Goal: Task Accomplishment & Management: Use online tool/utility

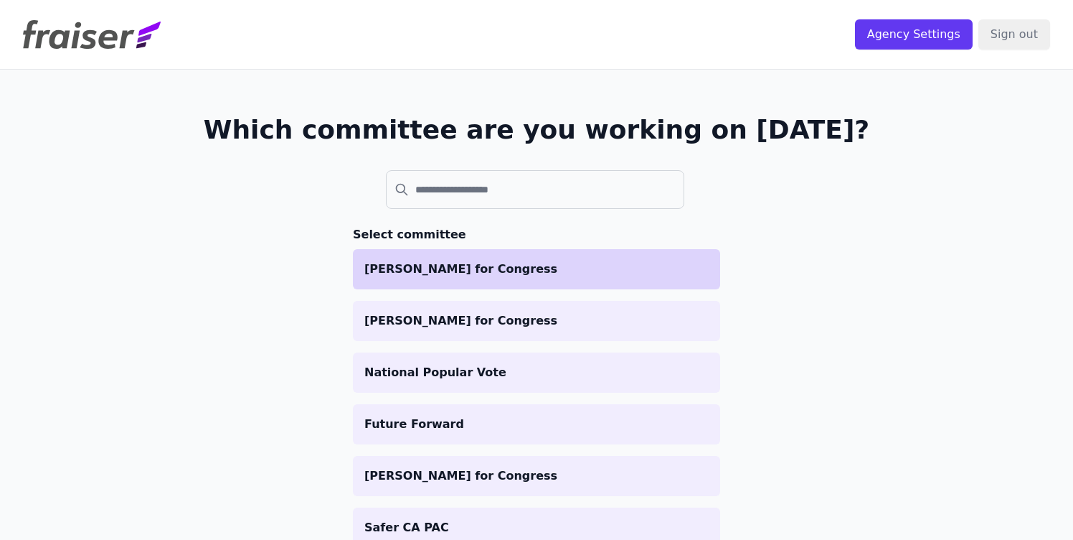
click at [534, 281] on li "[PERSON_NAME] for Congress" at bounding box center [536, 269] width 367 height 40
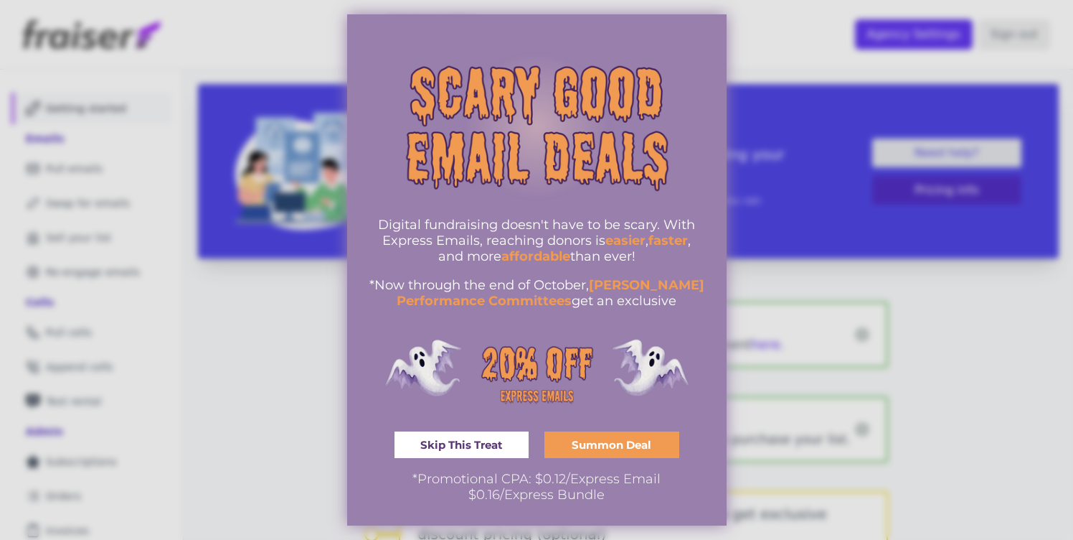
drag, startPoint x: 564, startPoint y: 479, endPoint x: 504, endPoint y: 481, distance: 60.3
click at [503, 481] on span "*Promotional CPA: $0.12/Express Email" at bounding box center [537, 479] width 248 height 16
click at [576, 450] on span "Summon Deal" at bounding box center [612, 444] width 80 height 11
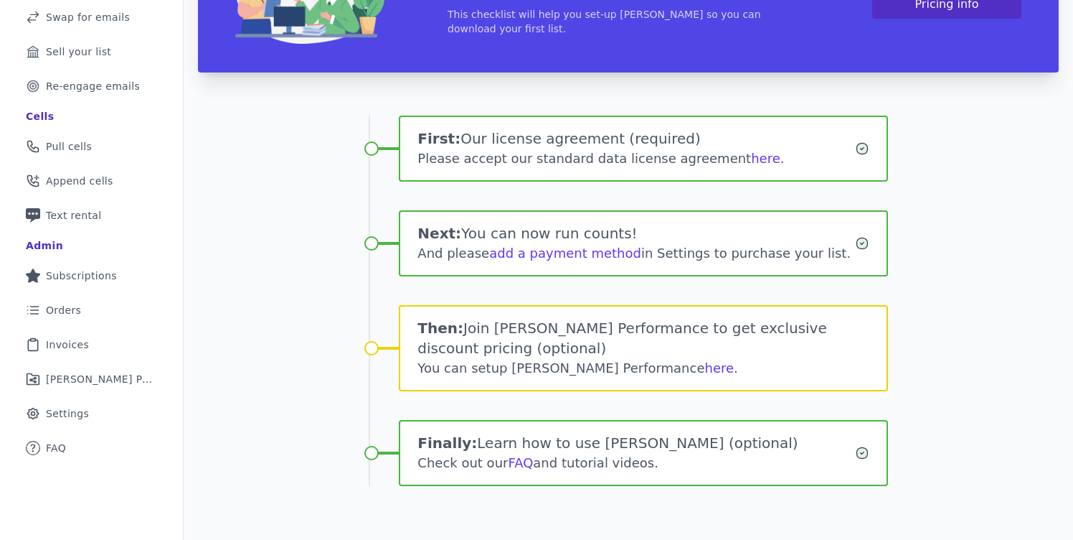
scroll to position [189, 0]
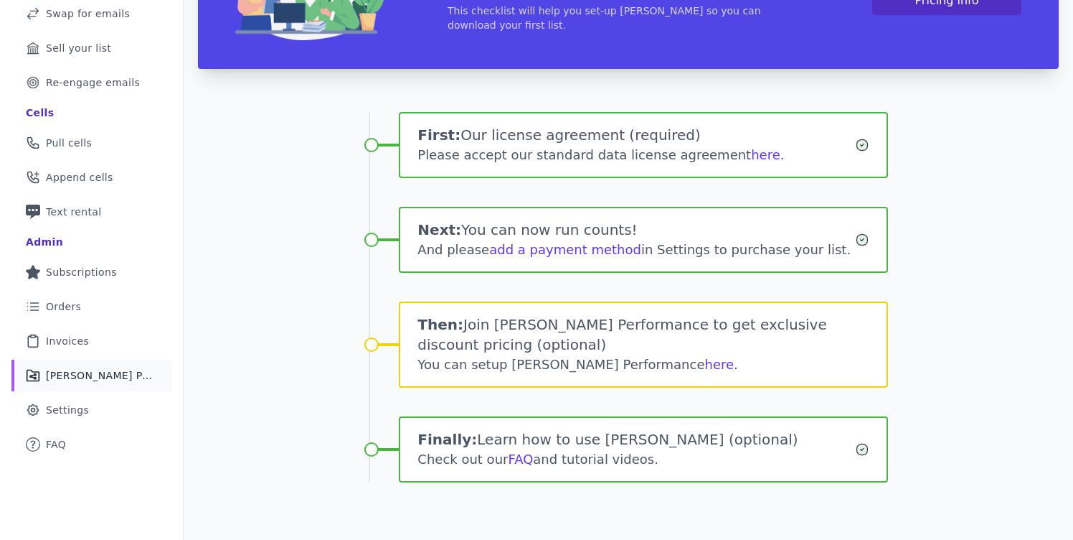
click at [100, 376] on span "[PERSON_NAME] Performance" at bounding box center [100, 375] width 108 height 14
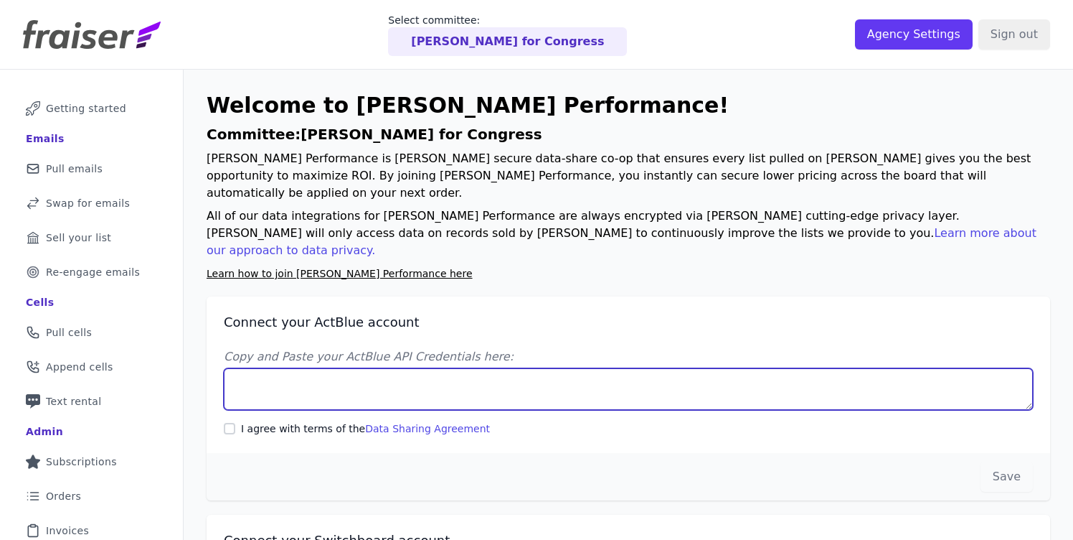
click at [327, 368] on textarea "Copy and Paste your ActBlue API Credentials here:" at bounding box center [628, 389] width 809 height 42
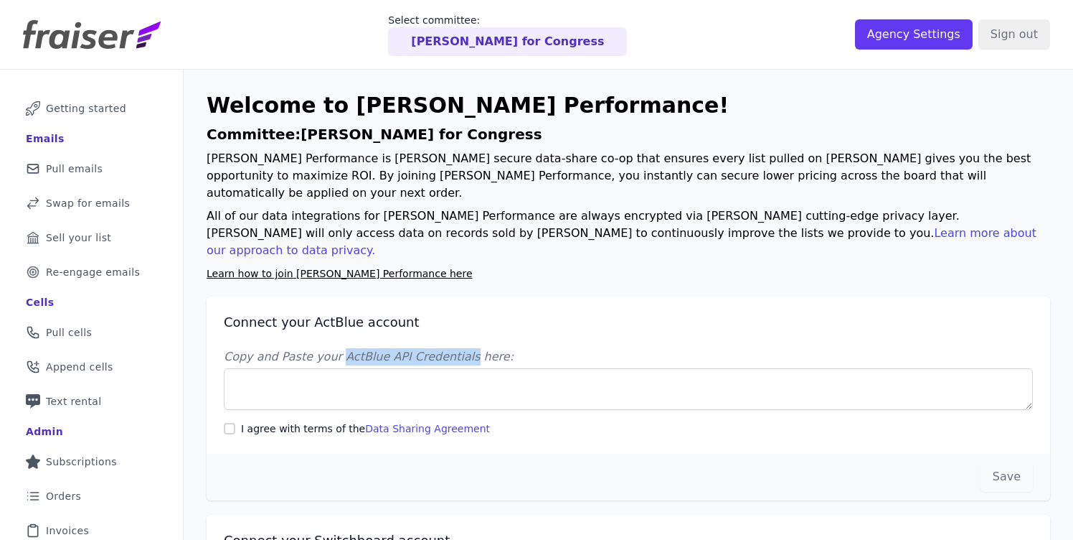
drag, startPoint x: 336, startPoint y: 321, endPoint x: 456, endPoint y: 325, distance: 119.9
click at [456, 348] on label "Copy and Paste your ActBlue API Credentials here:" at bounding box center [628, 356] width 809 height 17
copy label "ActBlue API Credentials"
click at [227, 423] on input "I agree with terms of the Data Sharing Agreement" at bounding box center [229, 428] width 11 height 11
checkbox input "true"
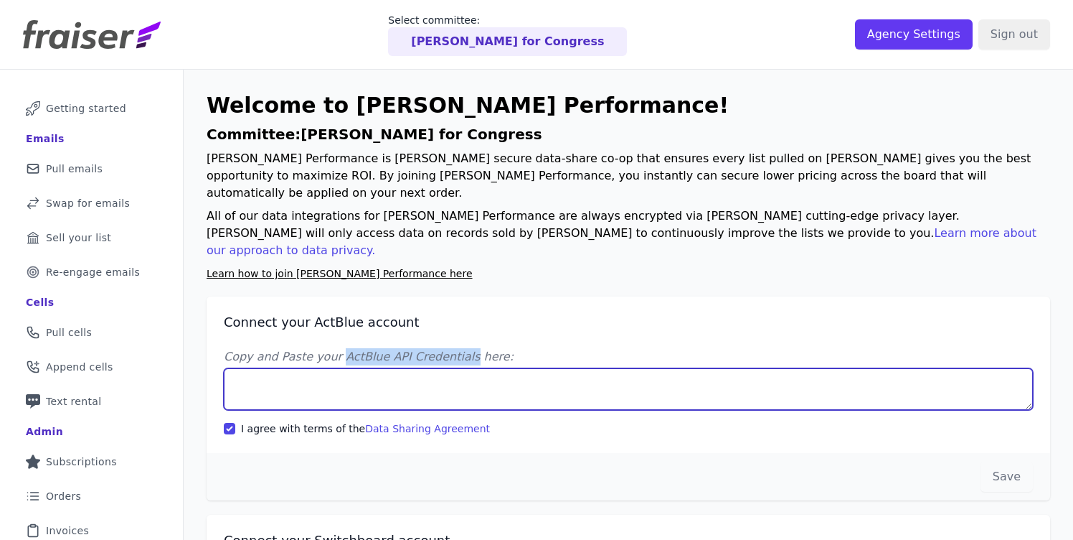
click at [283, 368] on textarea "Copy and Paste your ActBlue API Credentials here:" at bounding box center [628, 389] width 809 height 42
paste textarea "Client UUID: ac76904c-d55c-47ce-95c4-f9bb350895ca Client Secret: 9vu/Pr5OHezdf0…"
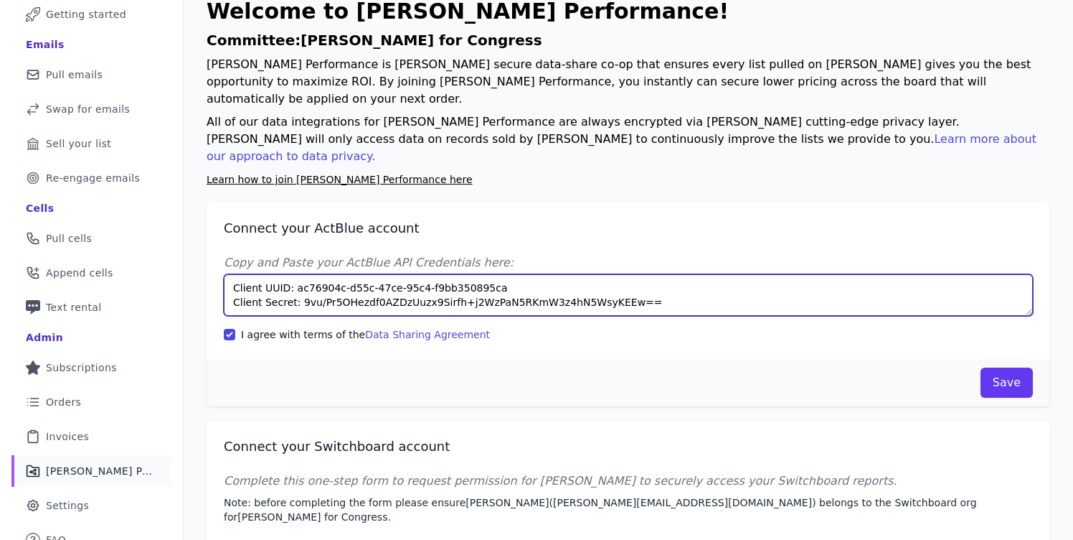
scroll to position [117, 0]
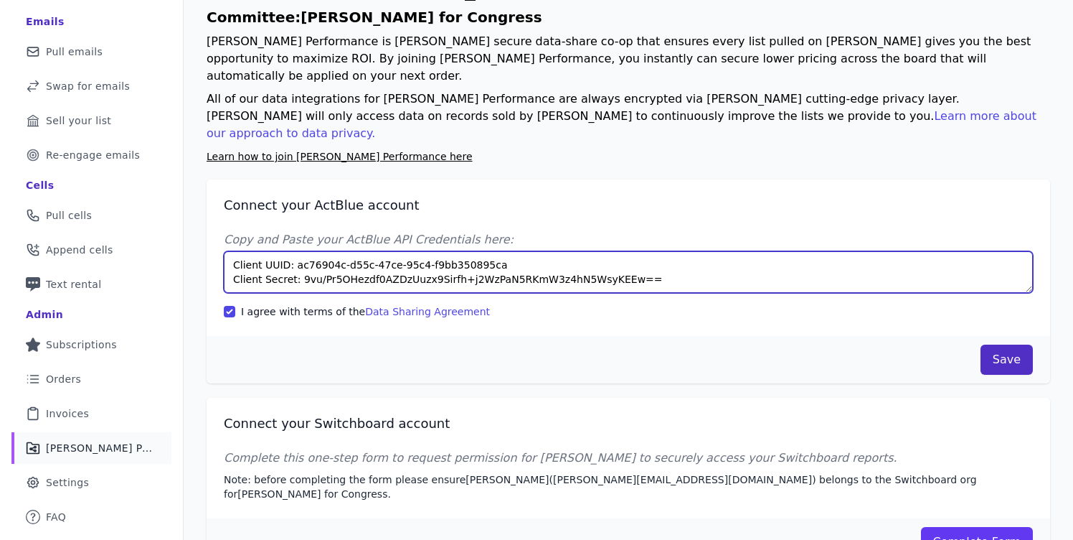
type textarea "Client UUID: ac76904c-d55c-47ce-95c4-f9bb350895ca Client Secret: 9vu/Pr5OHezdf0…"
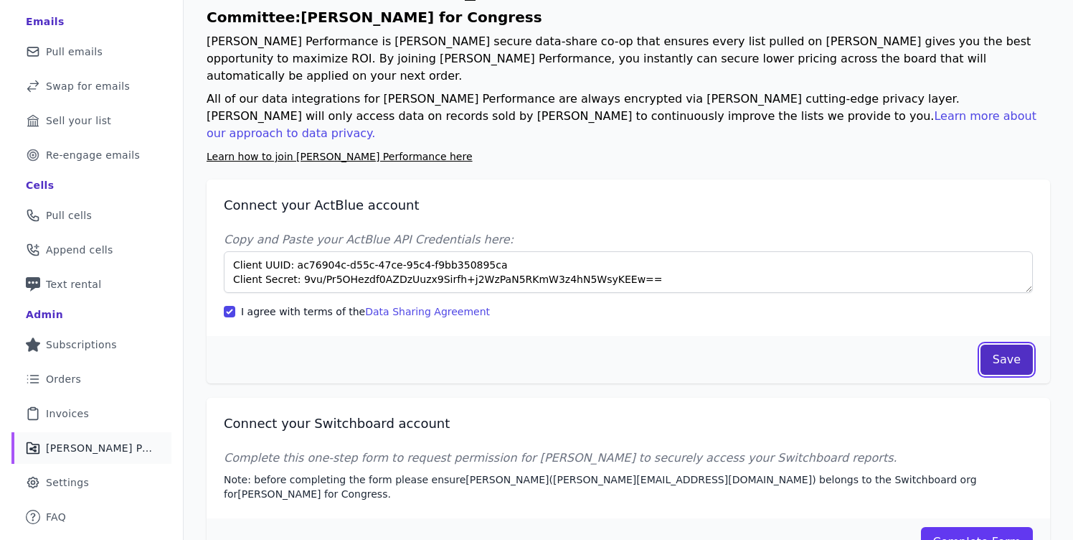
click at [1005, 344] on button "Save" at bounding box center [1007, 359] width 52 height 30
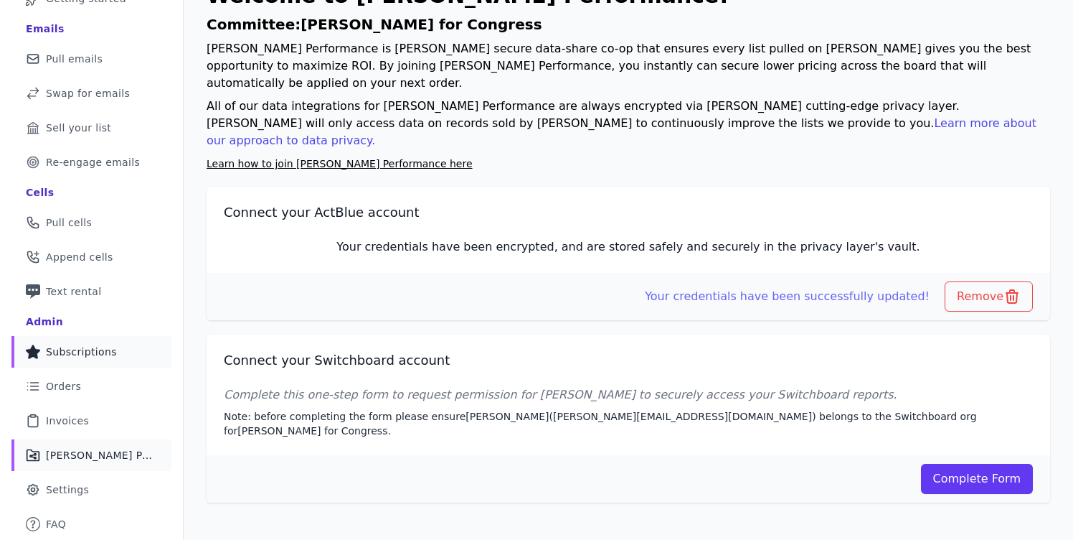
scroll to position [61, 0]
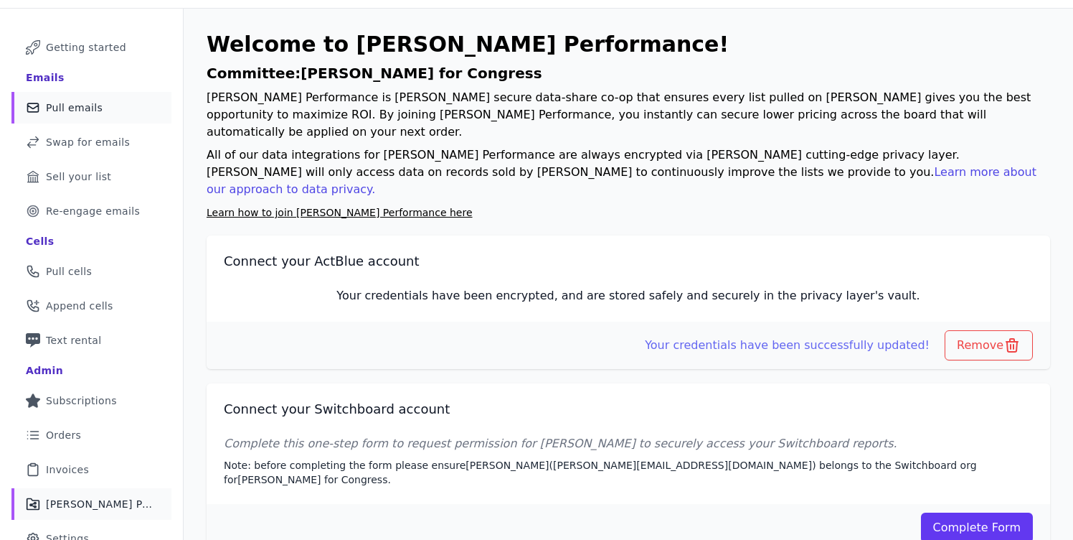
click at [99, 113] on link "Mail Icon Outline of a mail envelope Pull emails" at bounding box center [91, 108] width 160 height 32
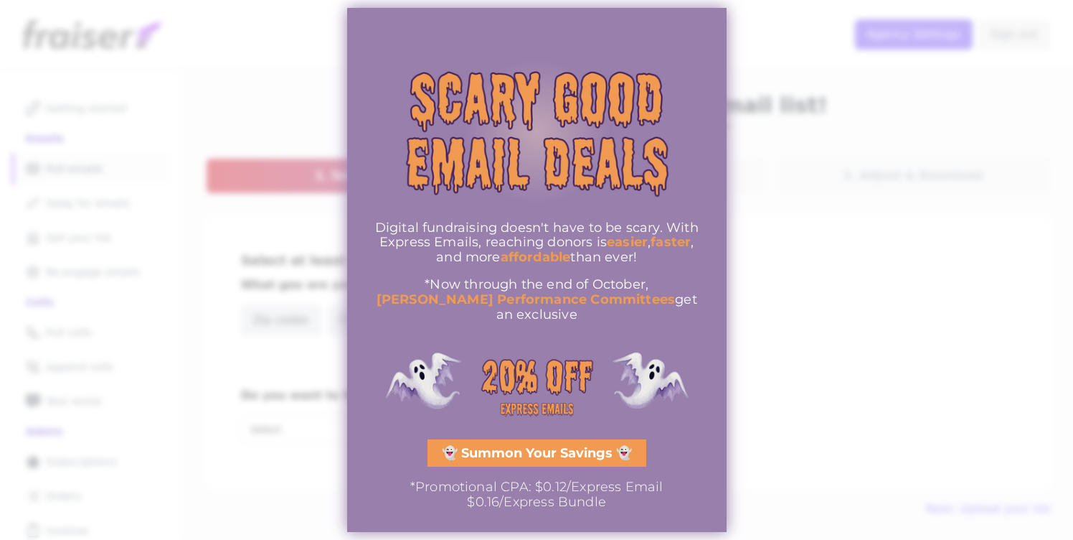
click at [555, 446] on span "👻 Summon Your Savings 👻" at bounding box center [537, 452] width 190 height 13
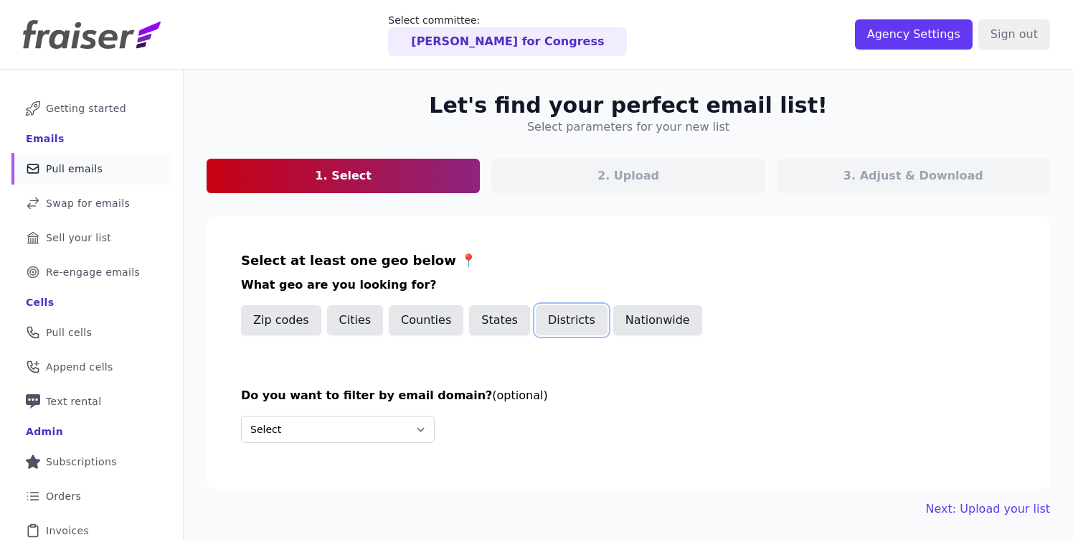
click at [571, 326] on button "Districts" at bounding box center [572, 320] width 72 height 30
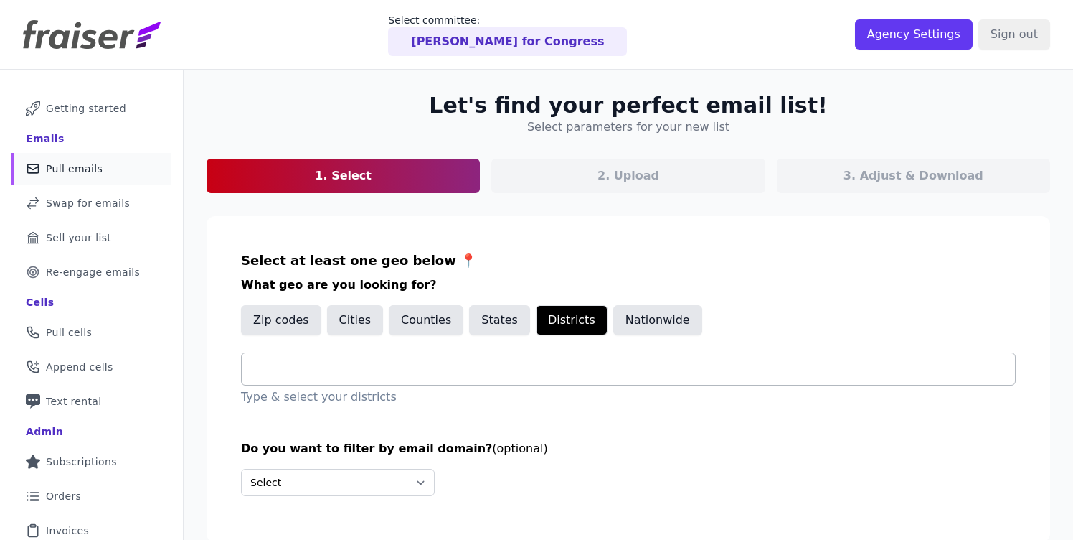
click at [470, 371] on input "text" at bounding box center [634, 368] width 762 height 17
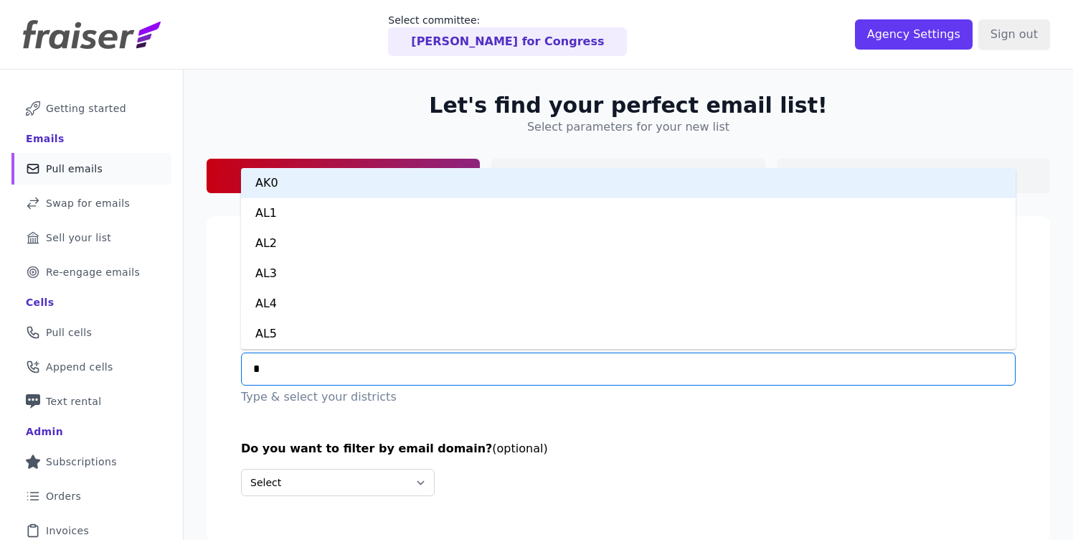
type input "**"
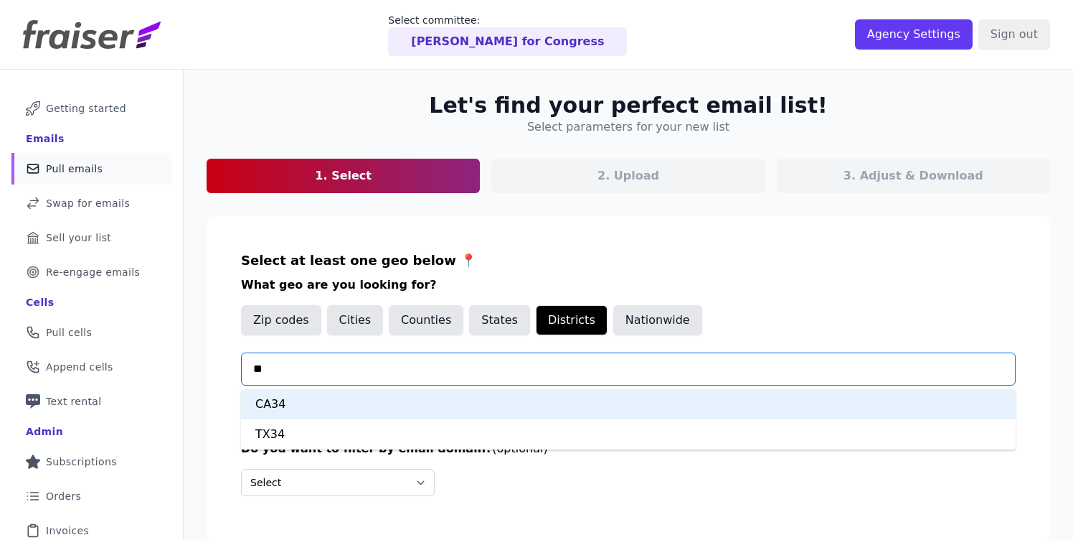
click at [461, 390] on div "CA34" at bounding box center [628, 404] width 775 height 30
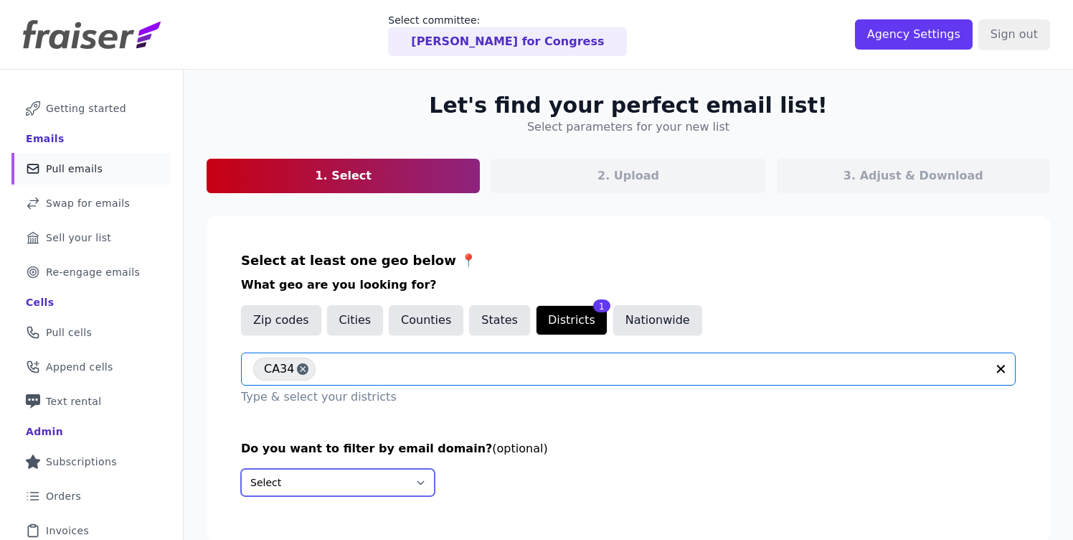
click at [354, 476] on select "Select Include only these domains Include none of these domains" at bounding box center [338, 482] width 194 height 27
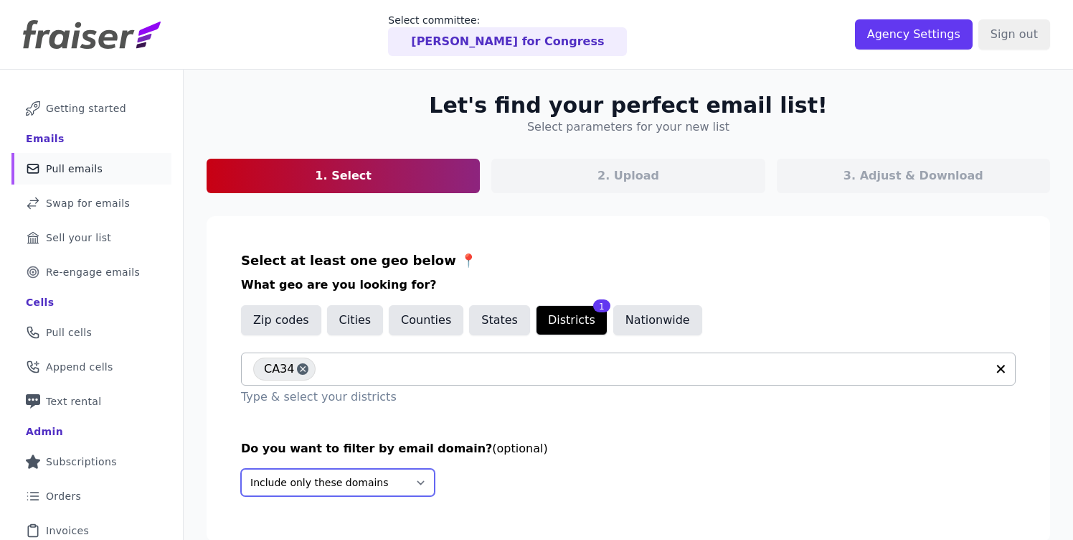
click at [241, 469] on select "Select Include only these domains Include none of these domains" at bounding box center [338, 482] width 194 height 27
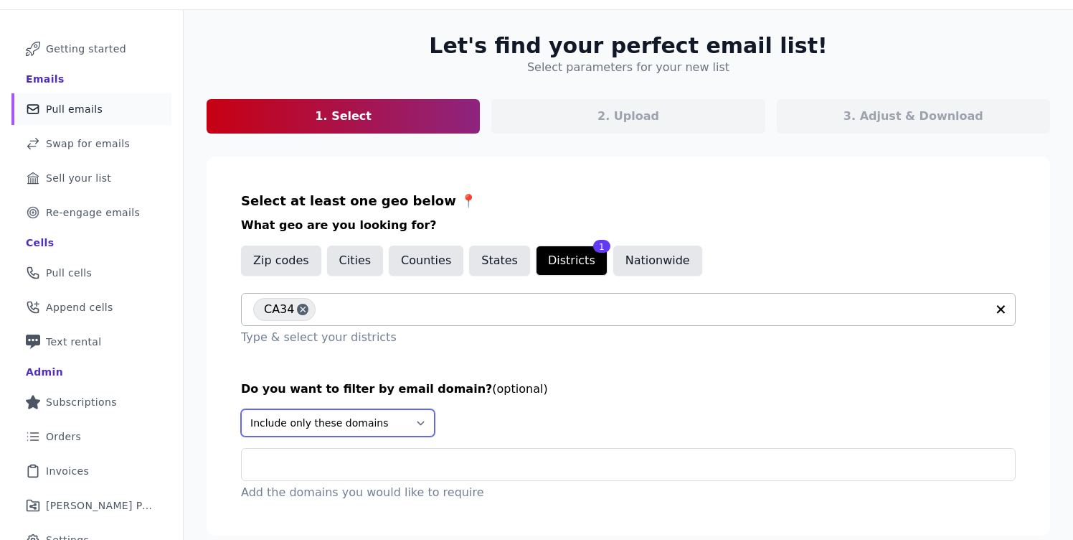
scroll to position [110, 0]
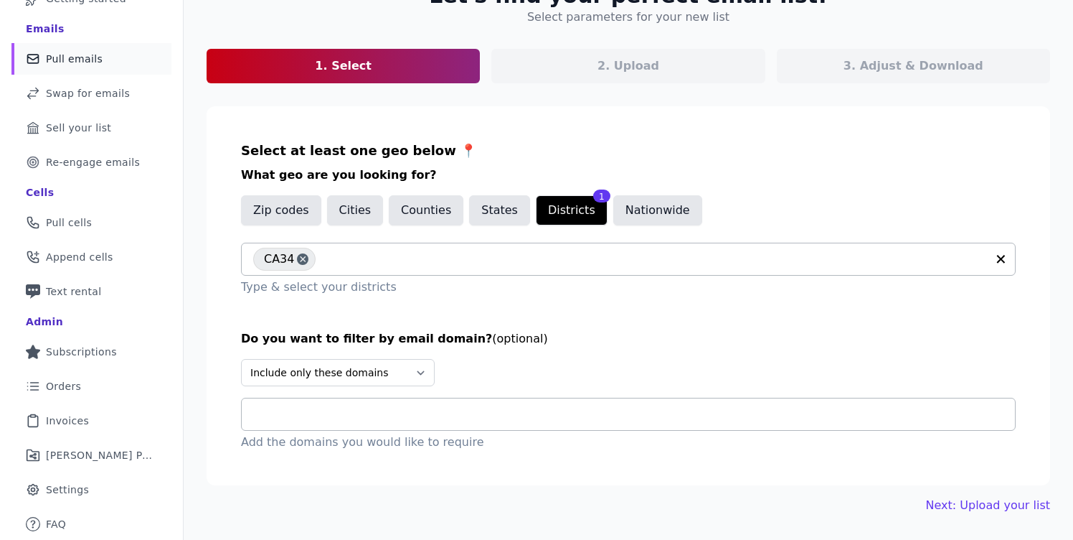
click at [503, 413] on input "text" at bounding box center [634, 413] width 762 height 17
click at [381, 257] on input "text" at bounding box center [655, 258] width 664 height 17
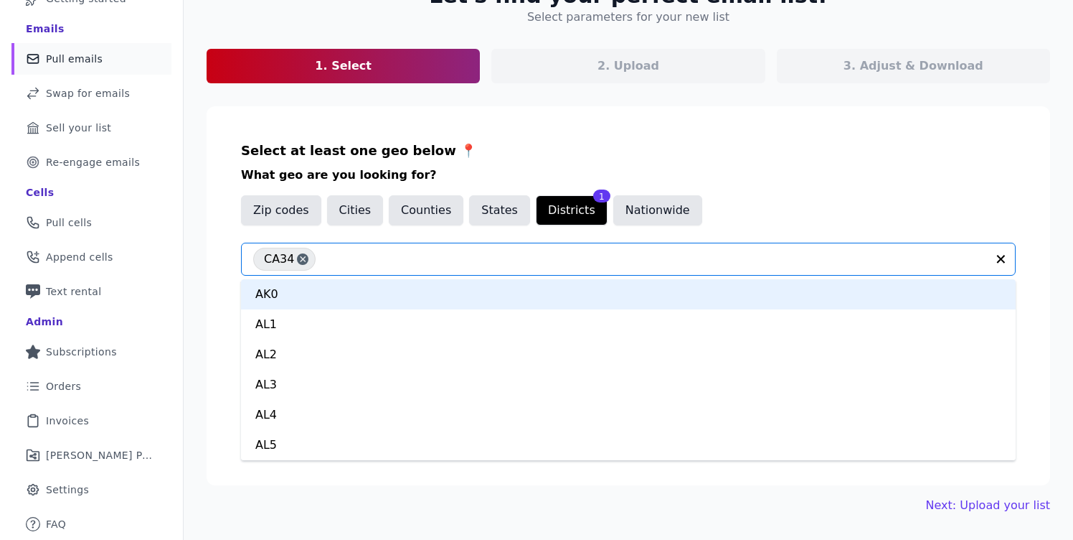
click at [223, 239] on section "Select at least one geo below 📍 What geo are you looking for? Zip codes Cities …" at bounding box center [629, 295] width 844 height 379
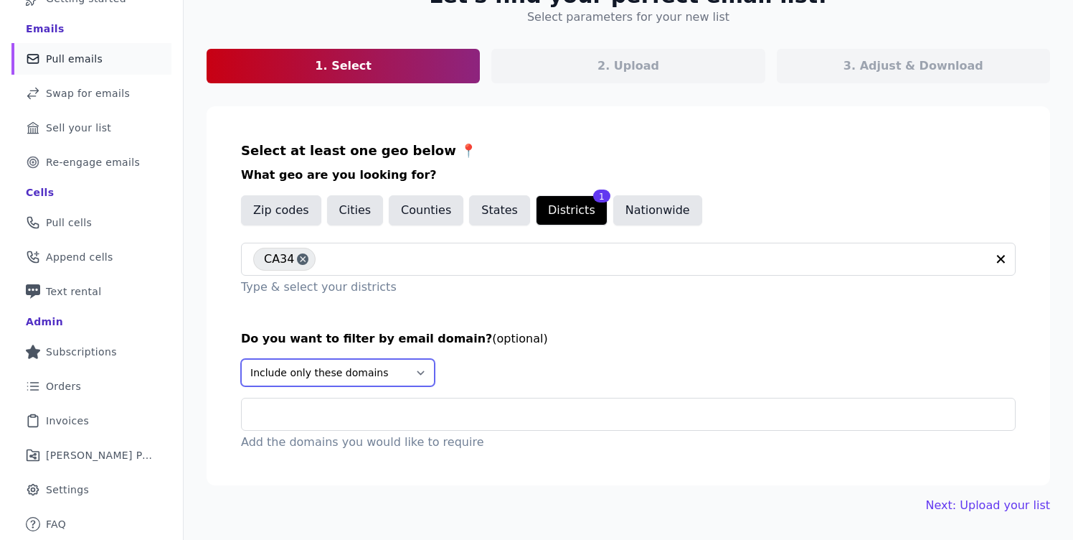
click at [345, 377] on select "Select Include only these domains Include none of these domains" at bounding box center [338, 372] width 194 height 27
select select "Exclude"
click at [241, 359] on select "Select Include only these domains Include none of these domains" at bounding box center [338, 372] width 194 height 27
click at [341, 408] on input "text" at bounding box center [634, 413] width 762 height 17
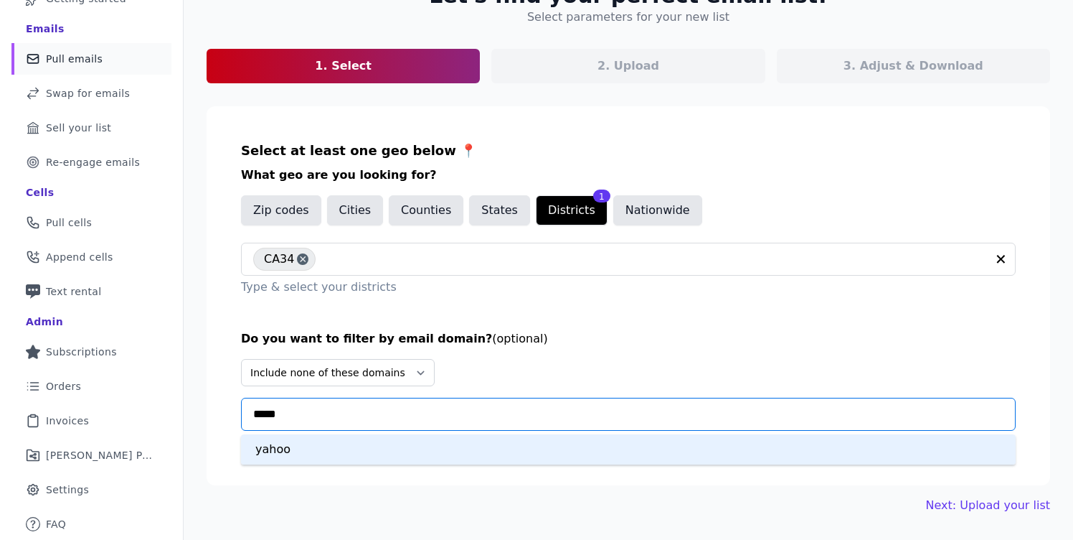
type input "*****"
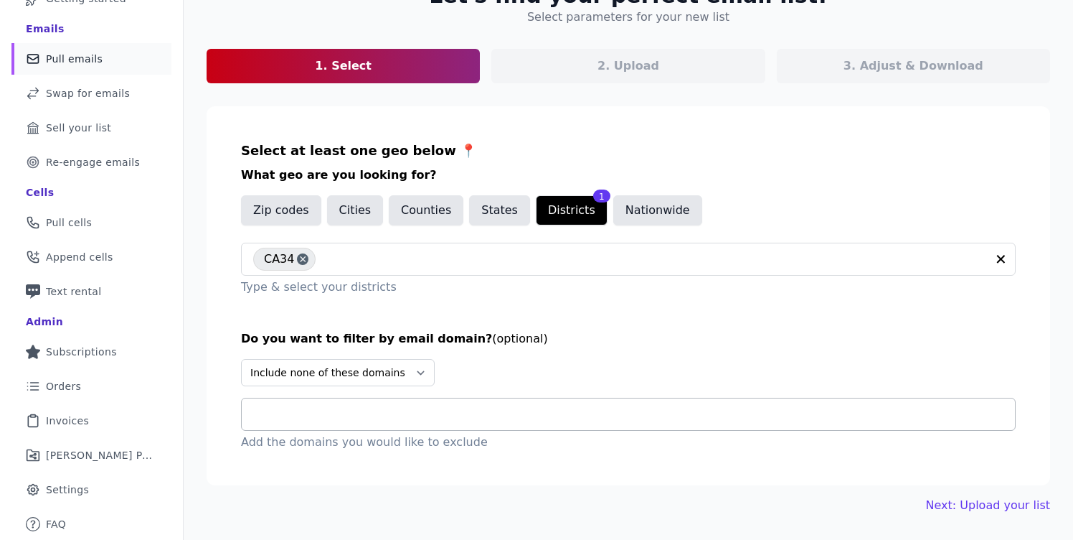
click at [291, 427] on div at bounding box center [634, 414] width 762 height 32
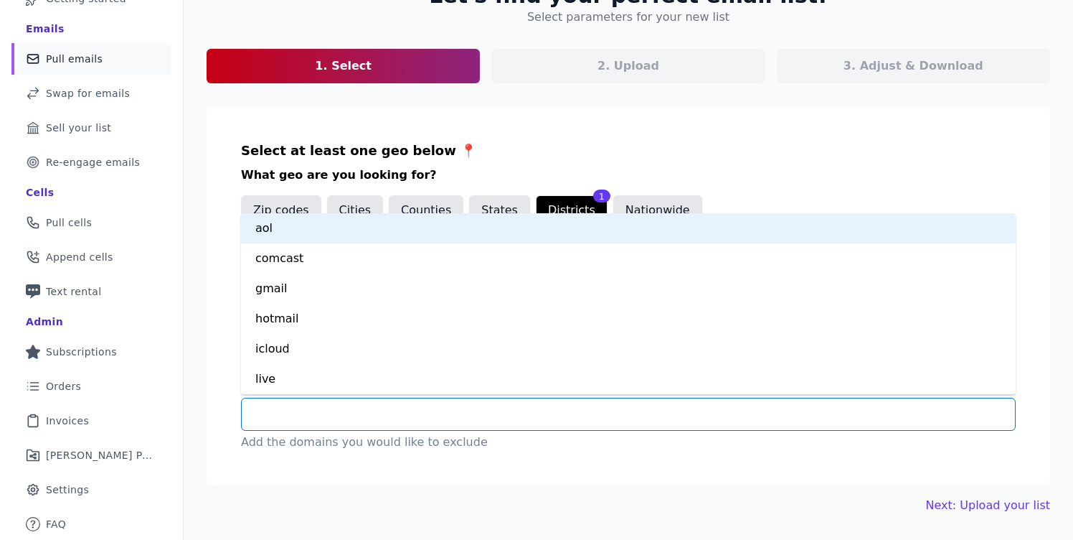
click at [291, 427] on div at bounding box center [634, 414] width 762 height 32
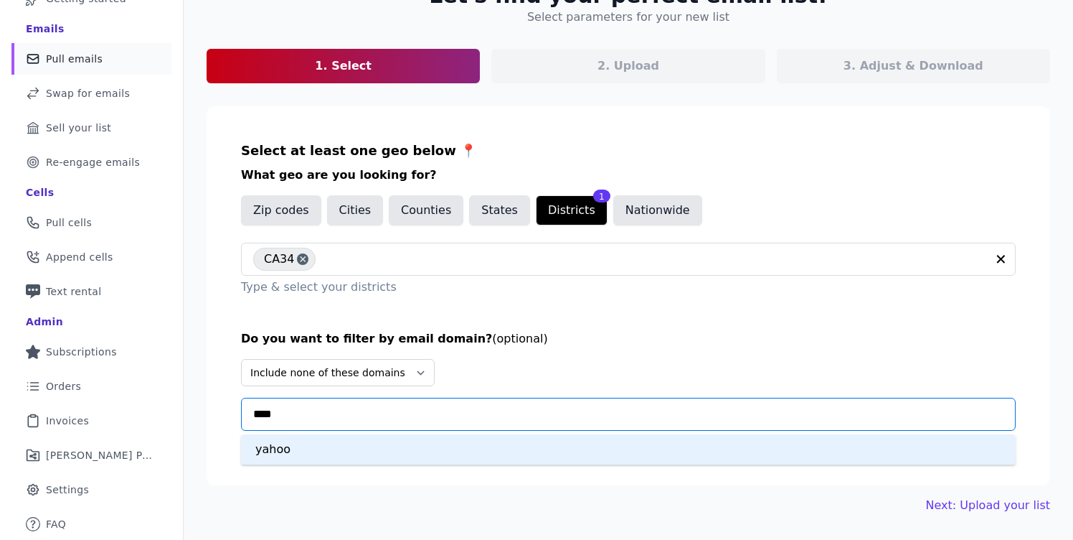
type input "*****"
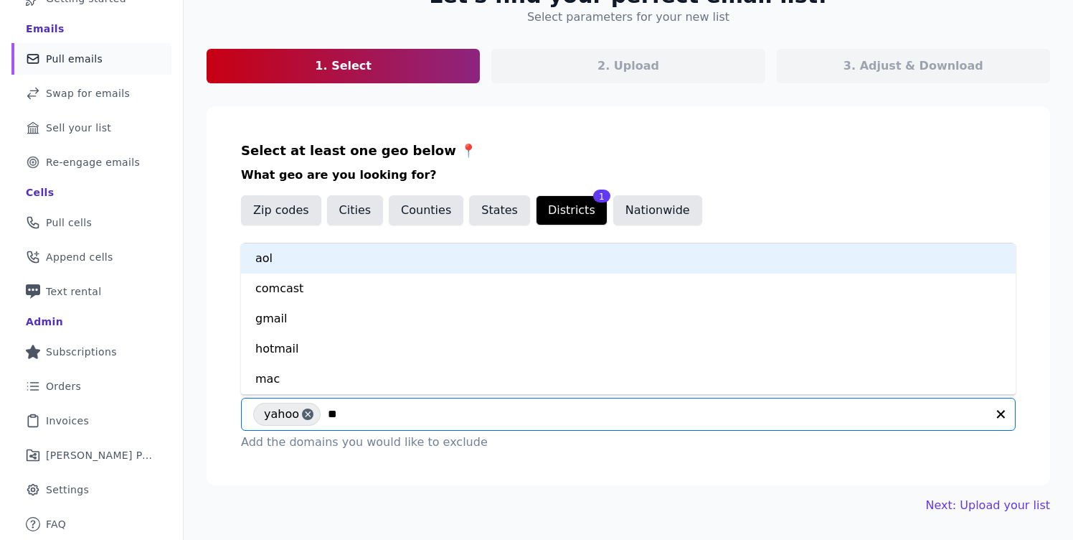
type input "***"
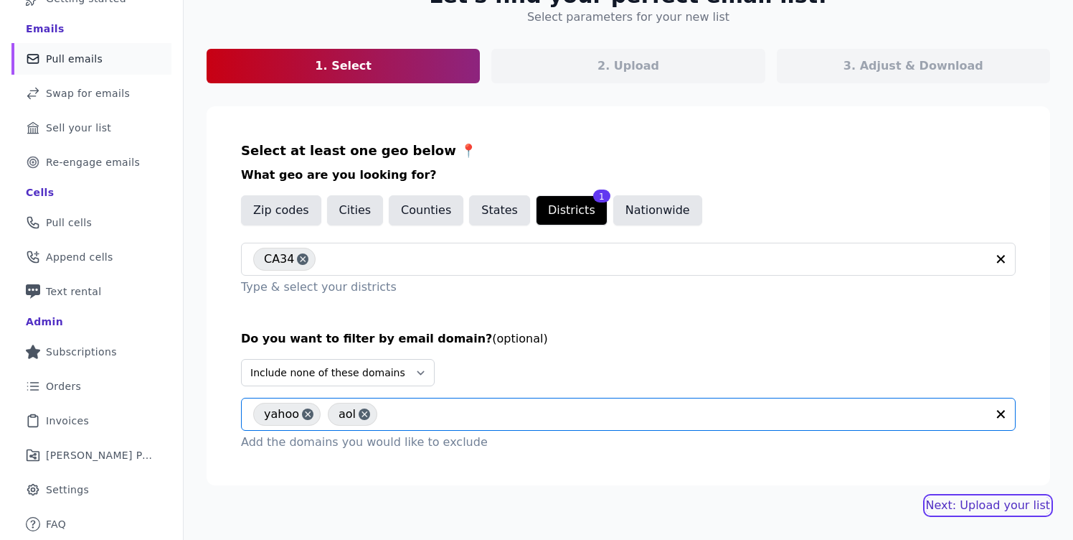
click at [984, 502] on link "Next: Upload your list" at bounding box center [988, 505] width 124 height 17
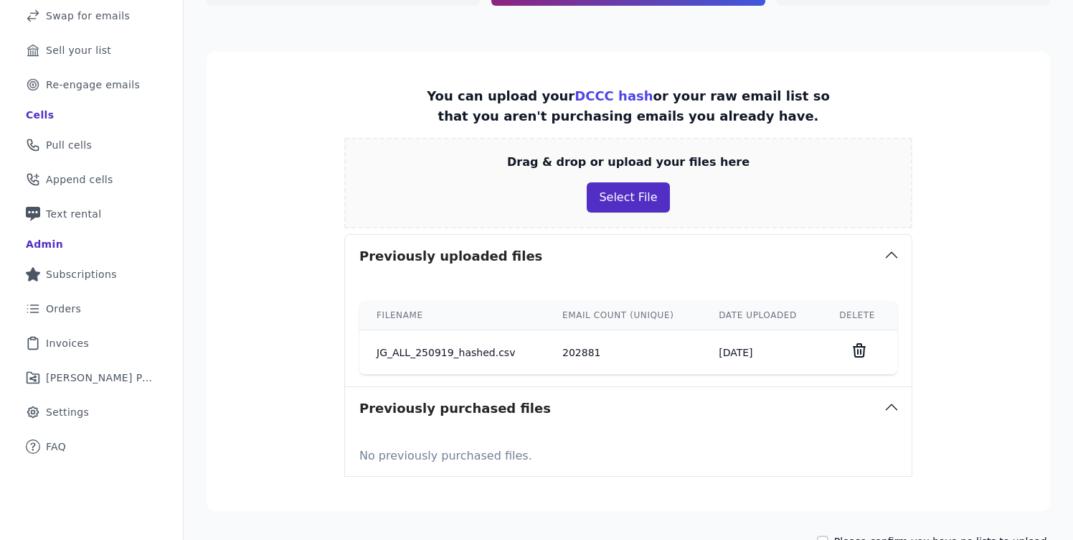
scroll to position [188, 0]
